Goal: Task Accomplishment & Management: Complete application form

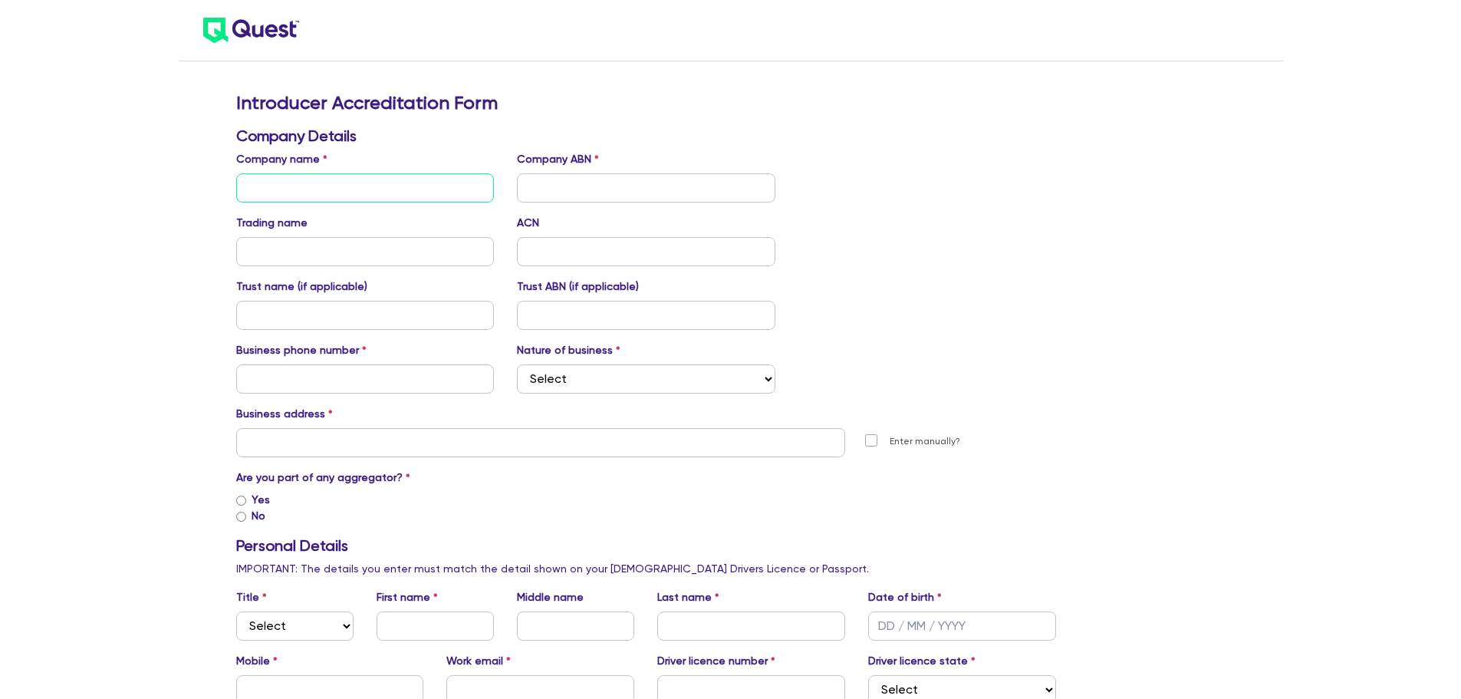
drag, startPoint x: 0, startPoint y: 0, endPoint x: 334, endPoint y: 187, distance: 382.5
click at [334, 187] on input "text" at bounding box center [365, 187] width 258 height 29
type input "[PERSON_NAME] Financial Group"
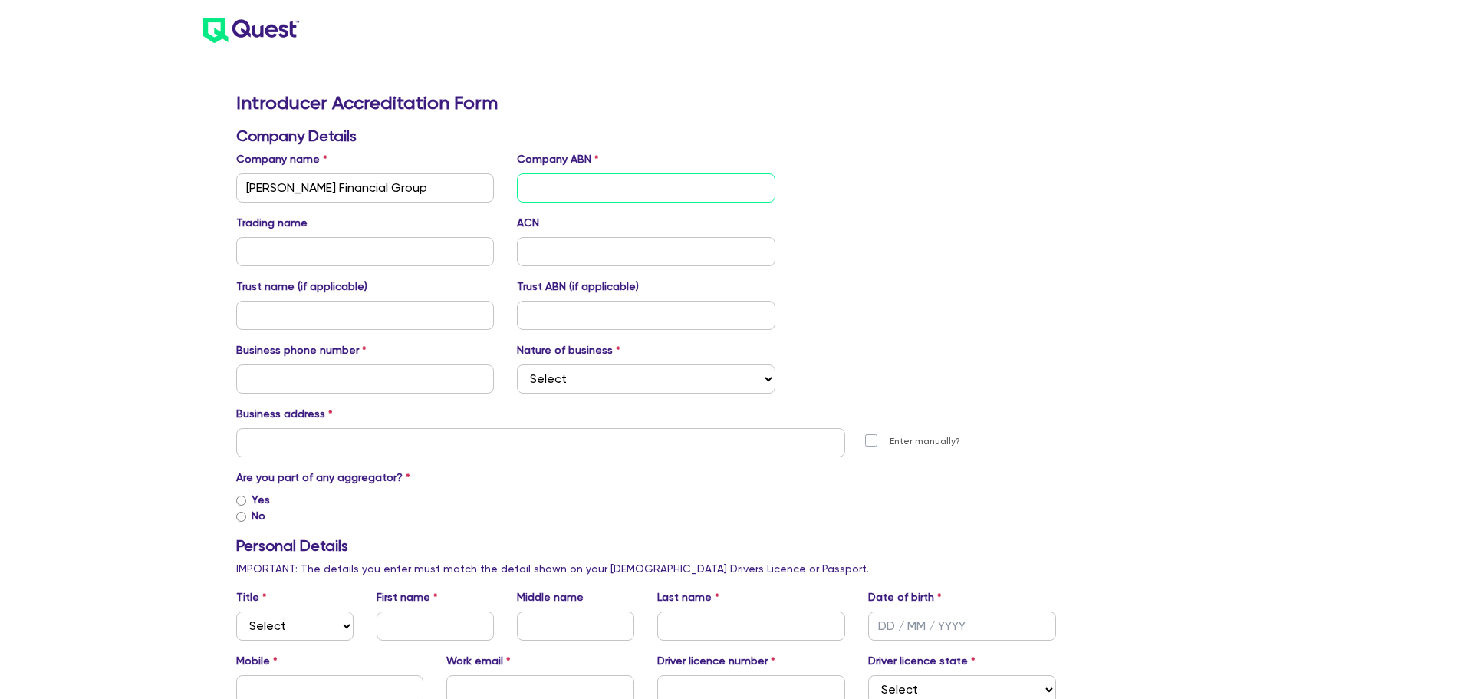
type input "[PERSON_NAME] Financial Group"
type input "0414064511"
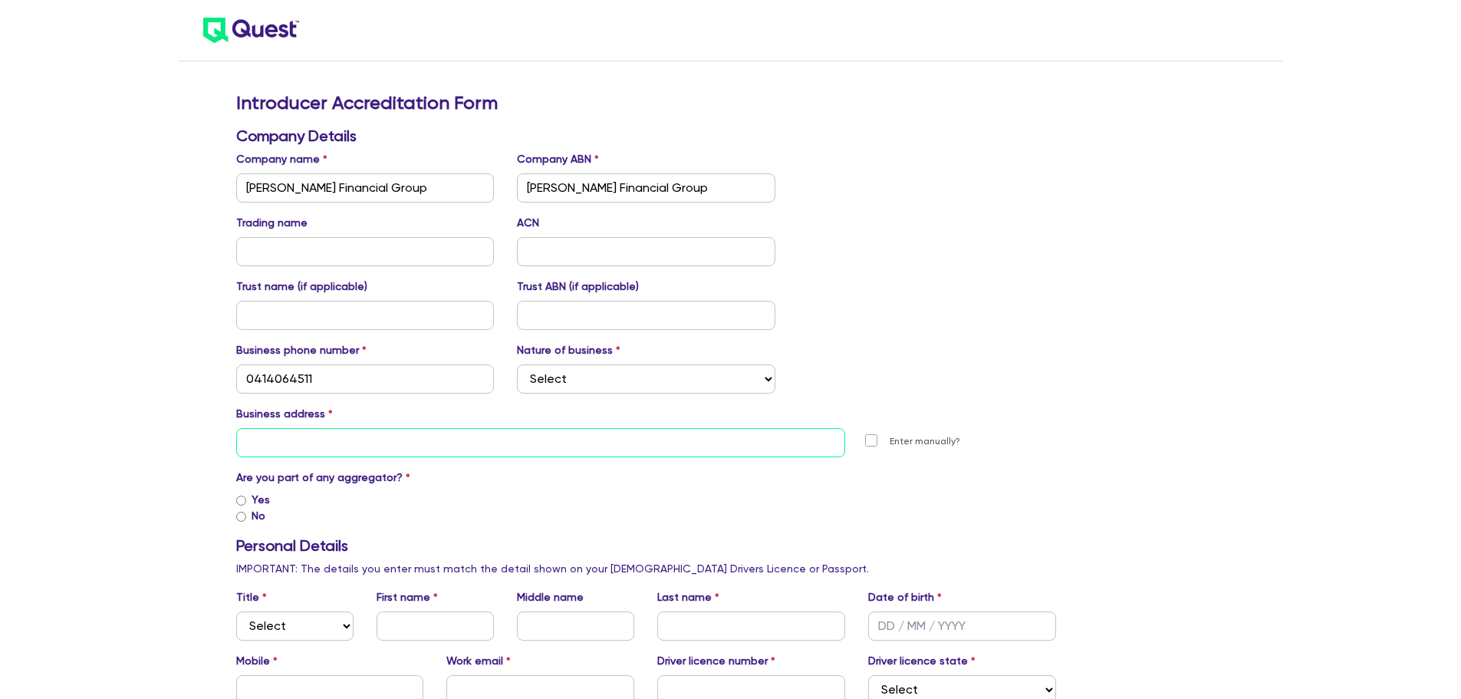
type input "[STREET_ADDRESS][PERSON_NAME]"
type input "[PERSON_NAME]"
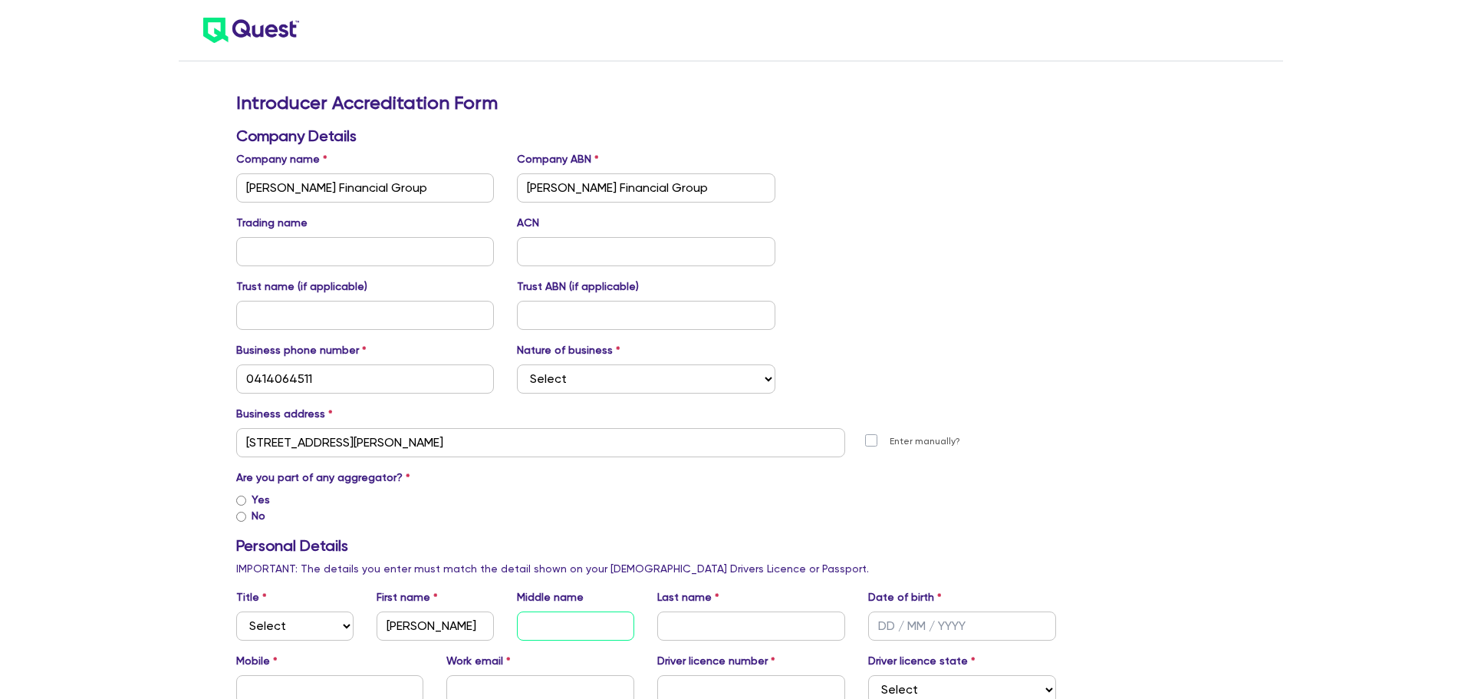
type input "[PERSON_NAME]"
type input "[PERSON_NAME][EMAIL_ADDRESS][DOMAIN_NAME]"
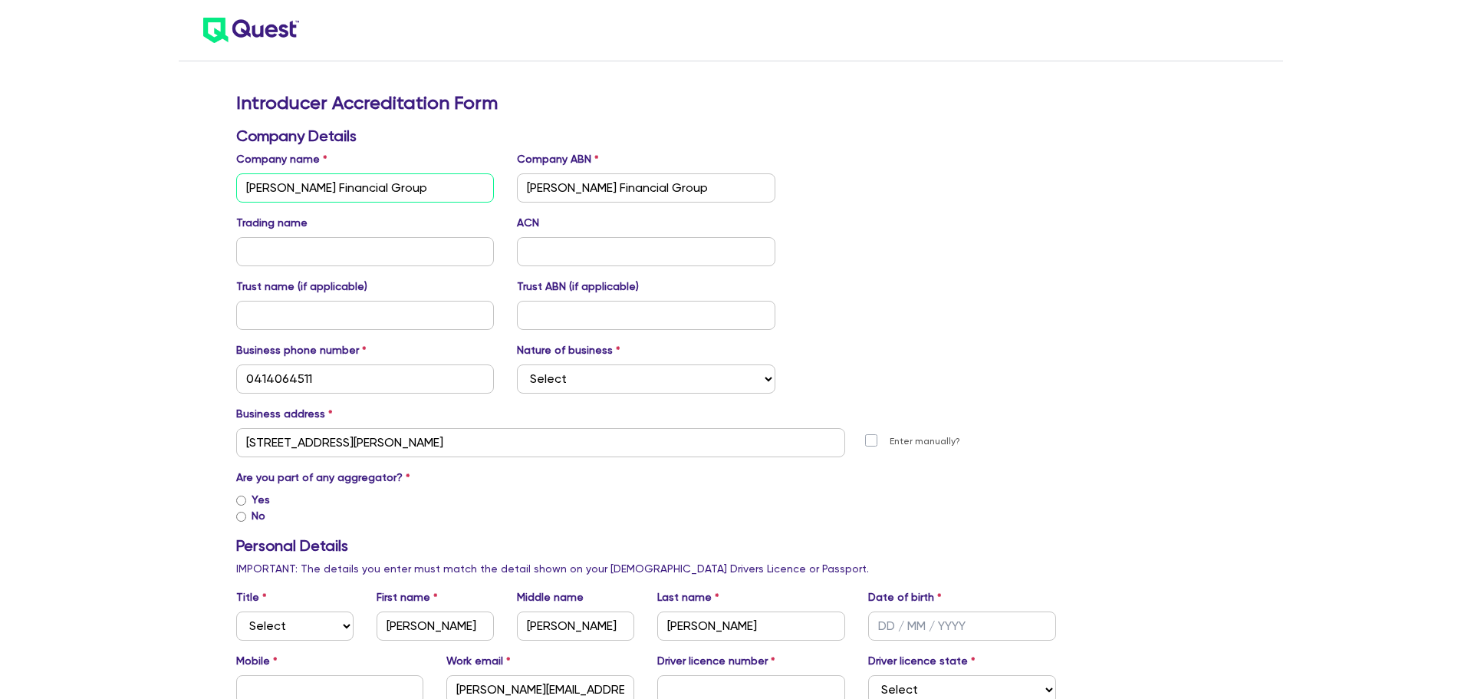
type input "[GEOGRAPHIC_DATA]"
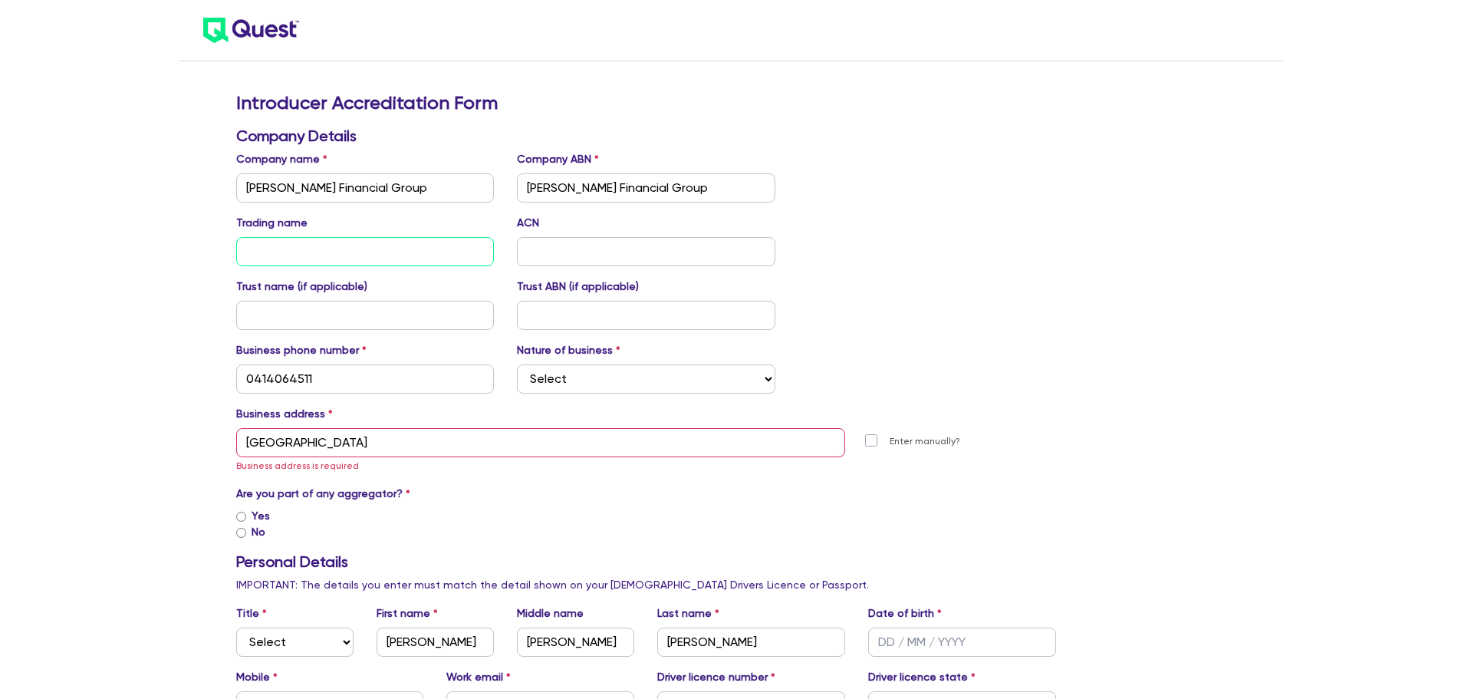
click at [388, 252] on input "text" at bounding box center [365, 251] width 258 height 29
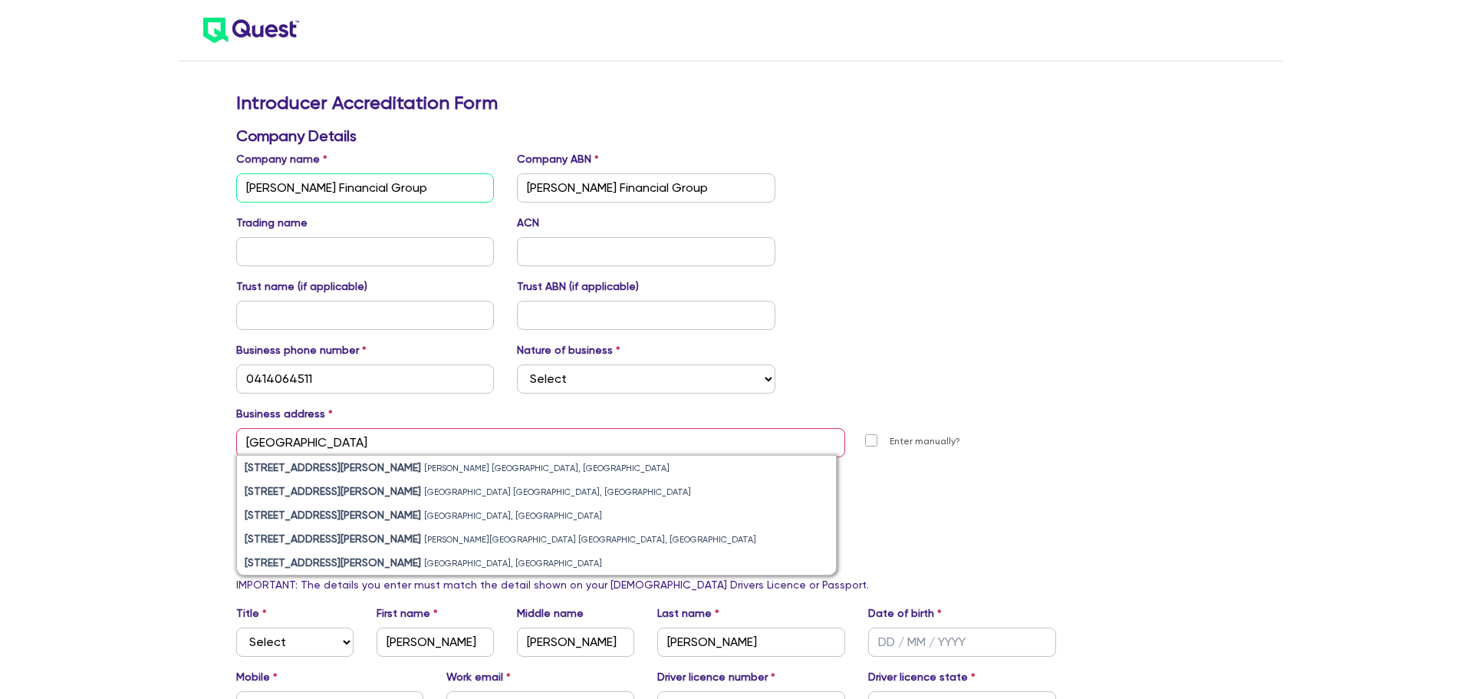
drag, startPoint x: 412, startPoint y: 196, endPoint x: 219, endPoint y: 176, distance: 193.4
type input "THE F [PERSON_NAME] CO PTY LTD"
